Goal: Information Seeking & Learning: Learn about a topic

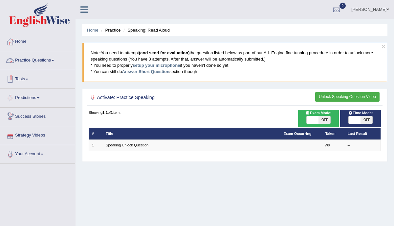
click at [38, 62] on link "Practice Questions" at bounding box center [37, 59] width 75 height 16
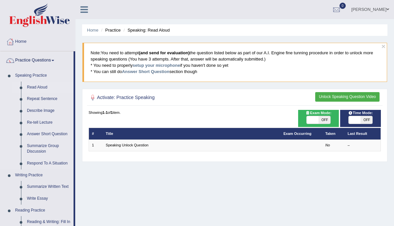
click at [39, 85] on link "Read Aloud" at bounding box center [49, 88] width 50 height 12
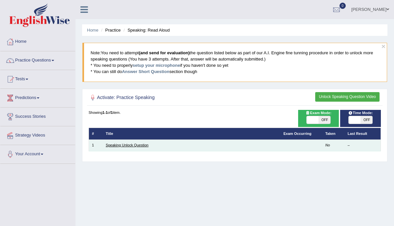
click at [111, 143] on link "Speaking Unlock Question" at bounding box center [127, 145] width 43 height 4
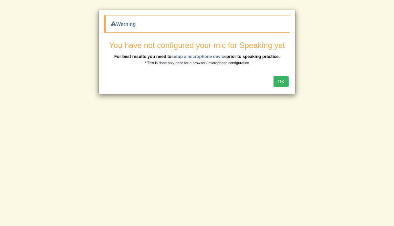
click at [279, 82] on button "OK" at bounding box center [281, 81] width 15 height 11
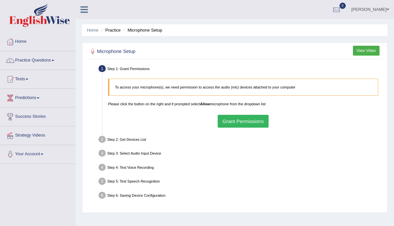
click at [232, 122] on button "Grant Permissions" at bounding box center [243, 121] width 51 height 13
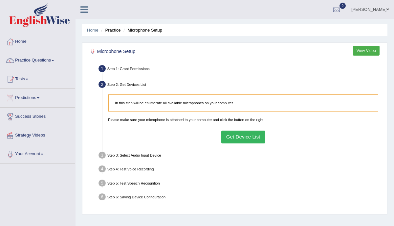
click at [254, 137] on button "Get Device List" at bounding box center [244, 137] width 44 height 13
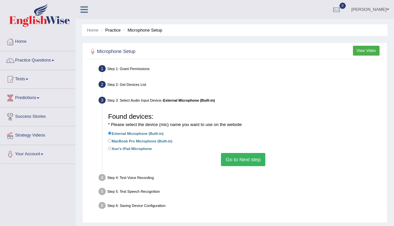
click at [239, 159] on button "Go to Next step" at bounding box center [243, 159] width 44 height 13
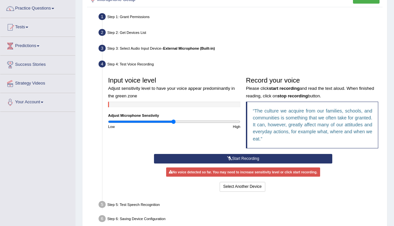
scroll to position [51, 0]
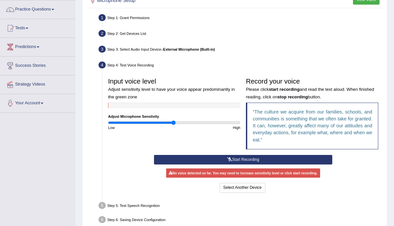
click at [237, 157] on button "Start Recording" at bounding box center [243, 160] width 178 height 10
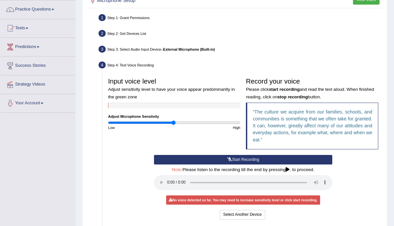
click at [246, 157] on button "Start Recording" at bounding box center [243, 160] width 178 height 10
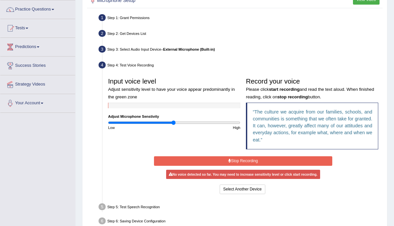
click at [246, 158] on button "Stop Recording" at bounding box center [243, 161] width 178 height 10
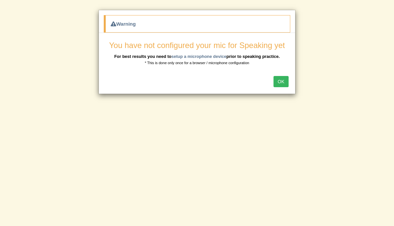
click at [278, 82] on button "OK" at bounding box center [281, 81] width 15 height 11
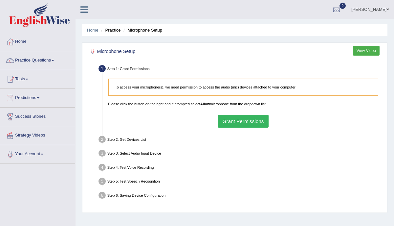
click at [248, 119] on button "Grant Permissions" at bounding box center [243, 121] width 51 height 13
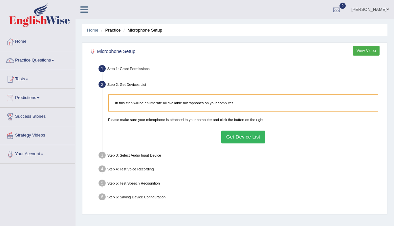
click at [237, 137] on button "Get Device List" at bounding box center [244, 137] width 44 height 13
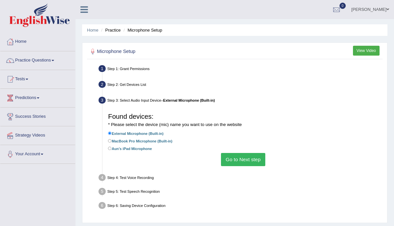
click at [230, 162] on button "Go to Next step" at bounding box center [243, 159] width 44 height 13
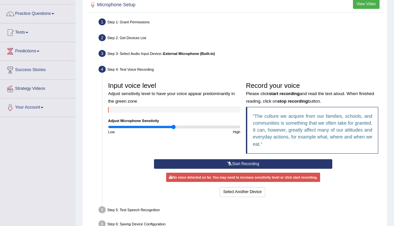
scroll to position [49, 0]
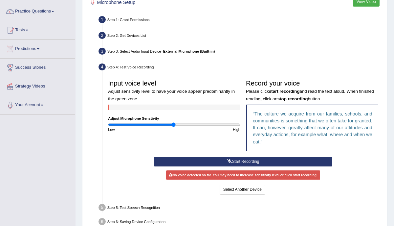
click at [231, 160] on icon at bounding box center [229, 161] width 5 height 4
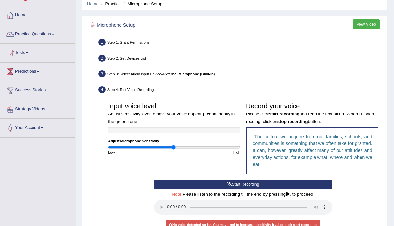
scroll to position [0, 0]
